Goal: Register for event/course

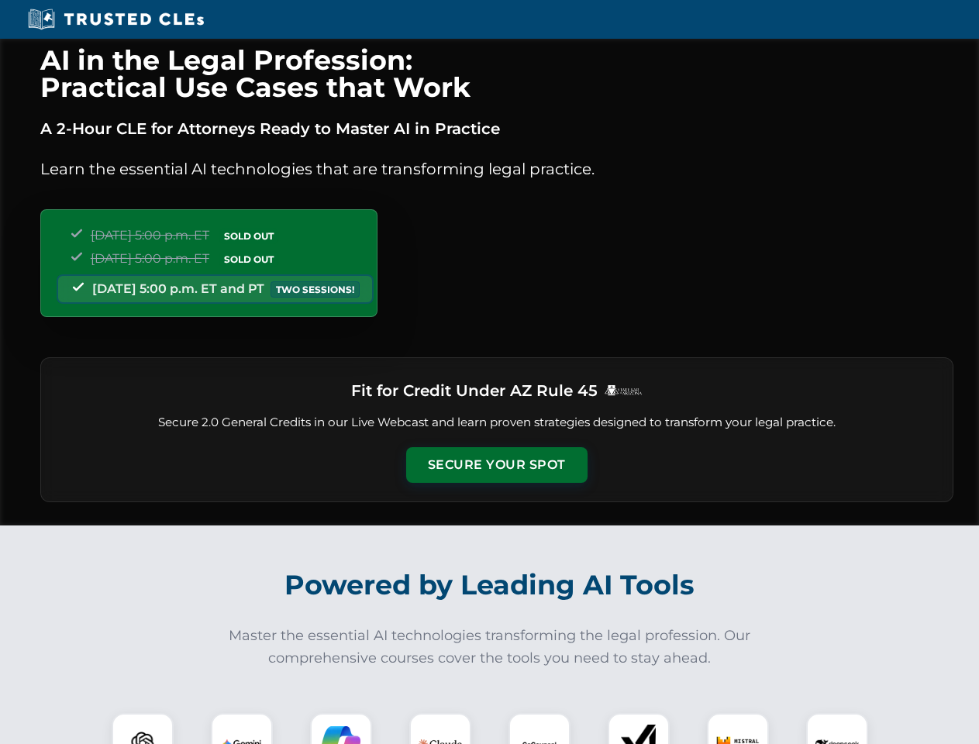
click at [496, 465] on button "Secure Your Spot" at bounding box center [496, 465] width 181 height 36
click at [143, 729] on img at bounding box center [142, 744] width 45 height 45
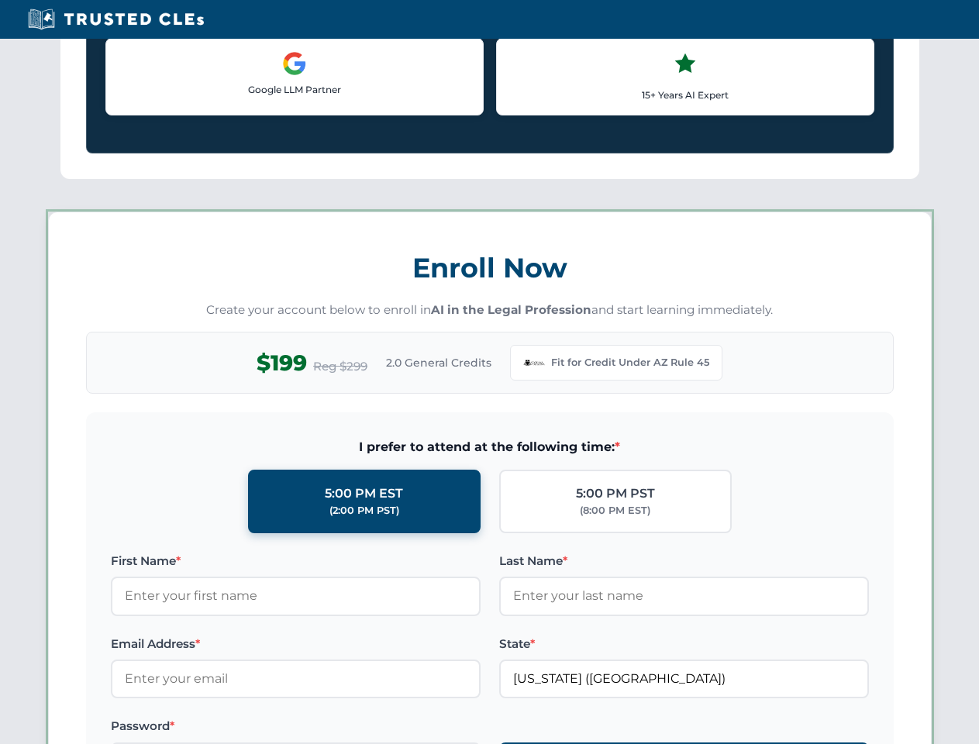
click at [341, 729] on label "Password *" at bounding box center [296, 726] width 370 height 19
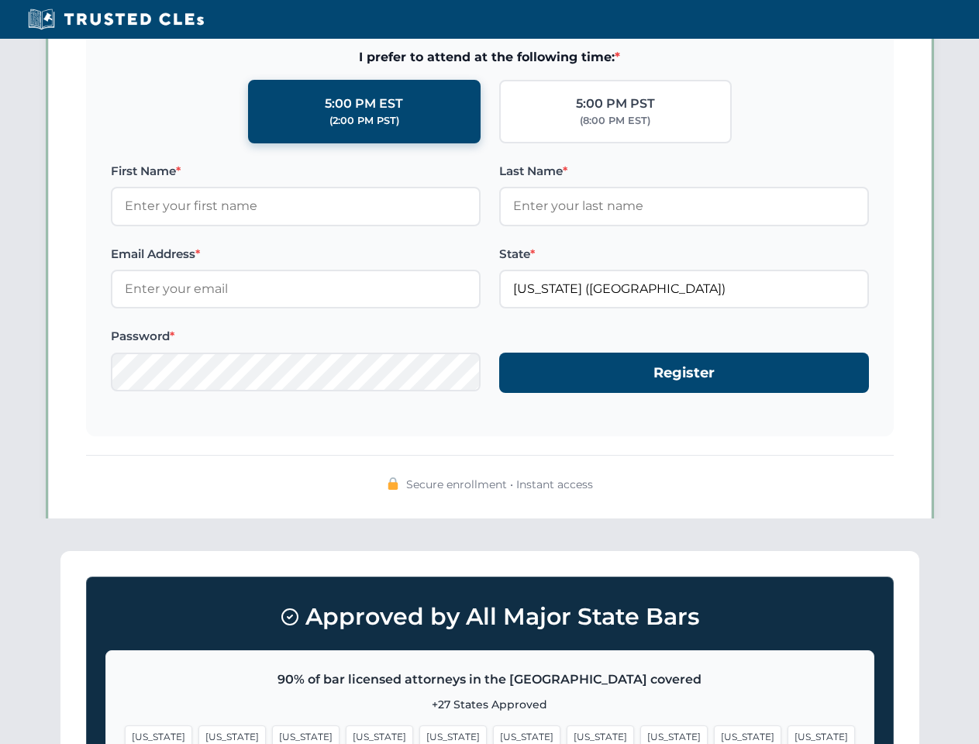
click at [714, 729] on span "[US_STATE]" at bounding box center [747, 737] width 67 height 22
